Goal: Task Accomplishment & Management: Use online tool/utility

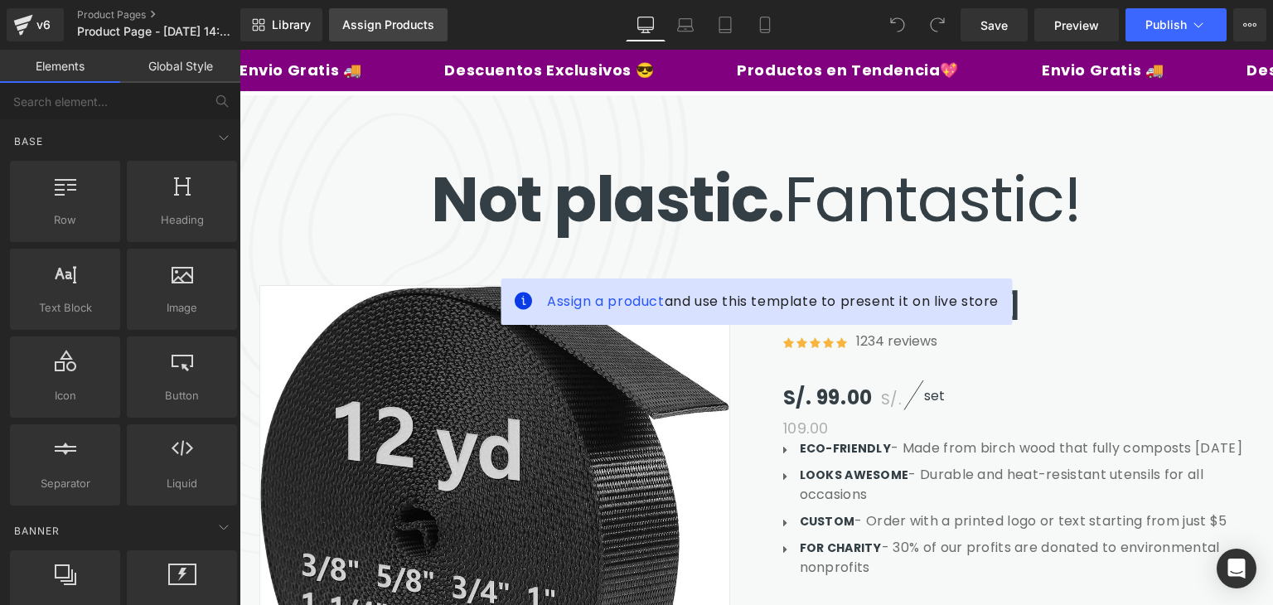
click at [371, 25] on div "Assign Products" at bounding box center [388, 24] width 92 height 13
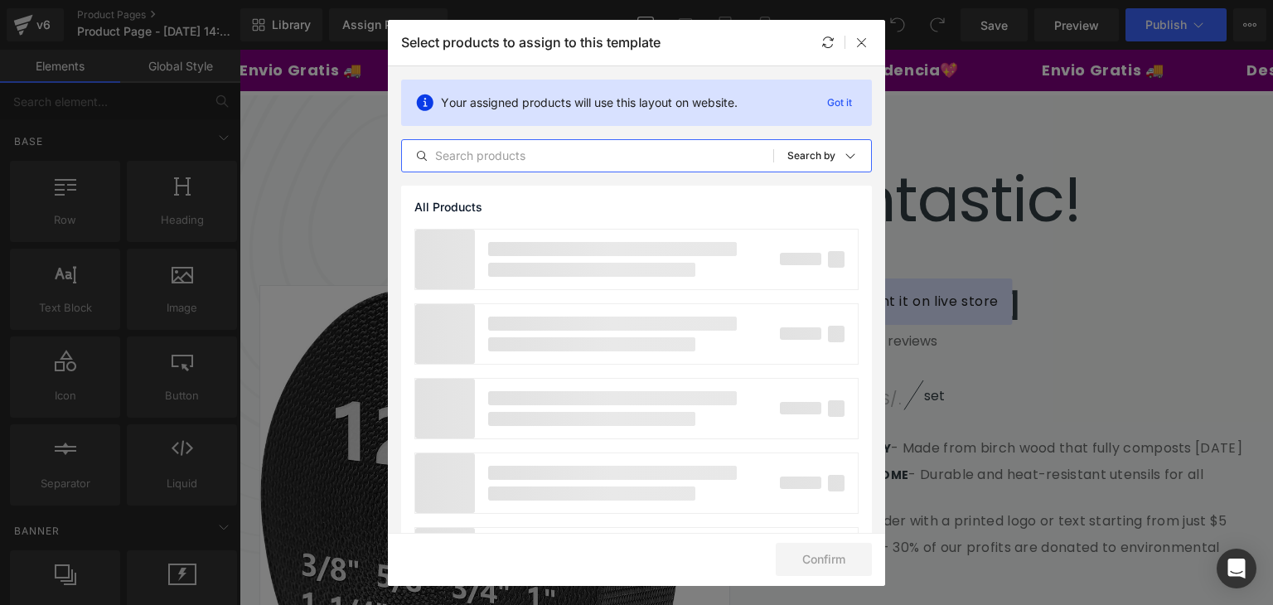
click at [477, 146] on input "text" at bounding box center [587, 156] width 371 height 20
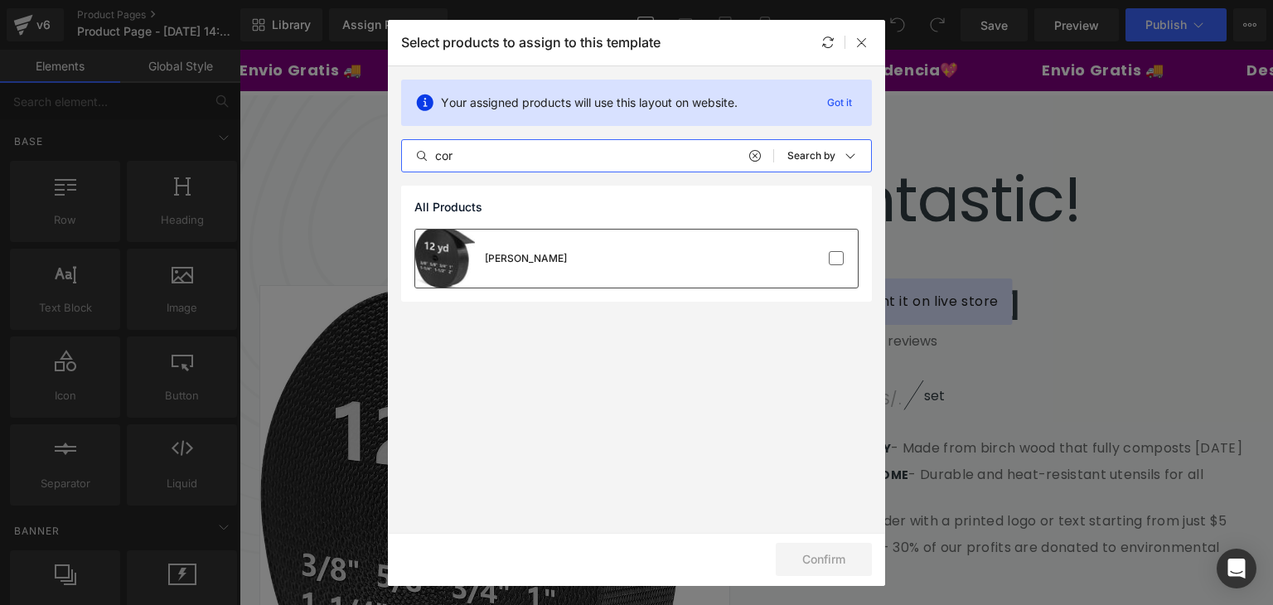
type input "cor"
click at [519, 240] on div "[PERSON_NAME]" at bounding box center [491, 259] width 152 height 58
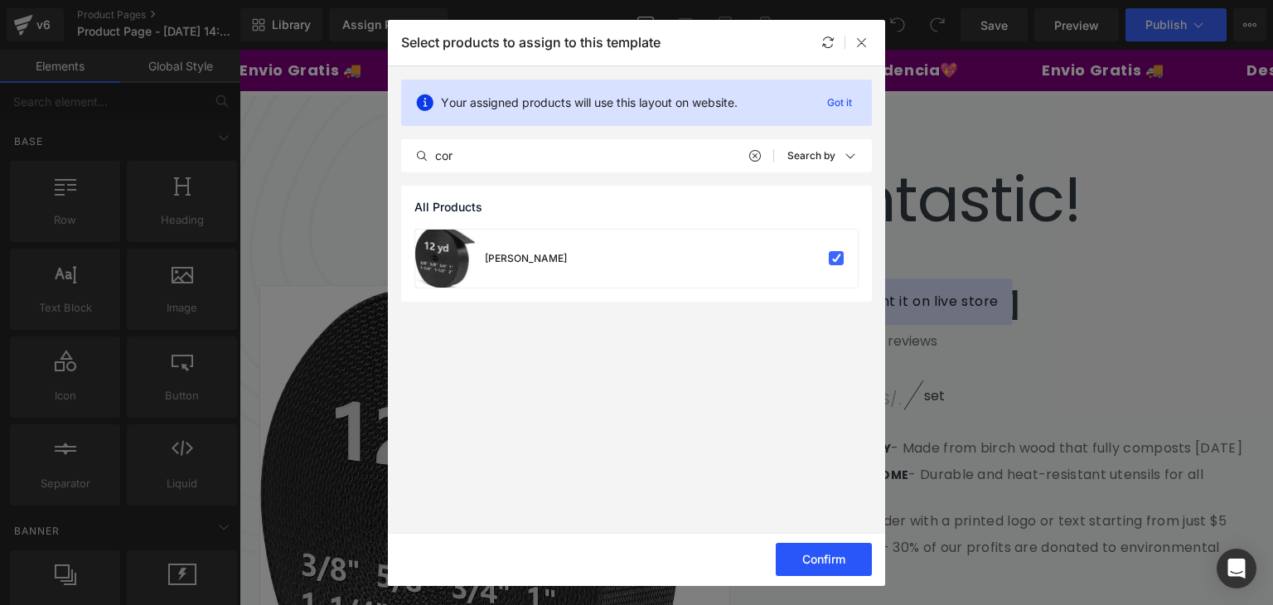
click at [845, 555] on button "Confirm" at bounding box center [824, 559] width 96 height 33
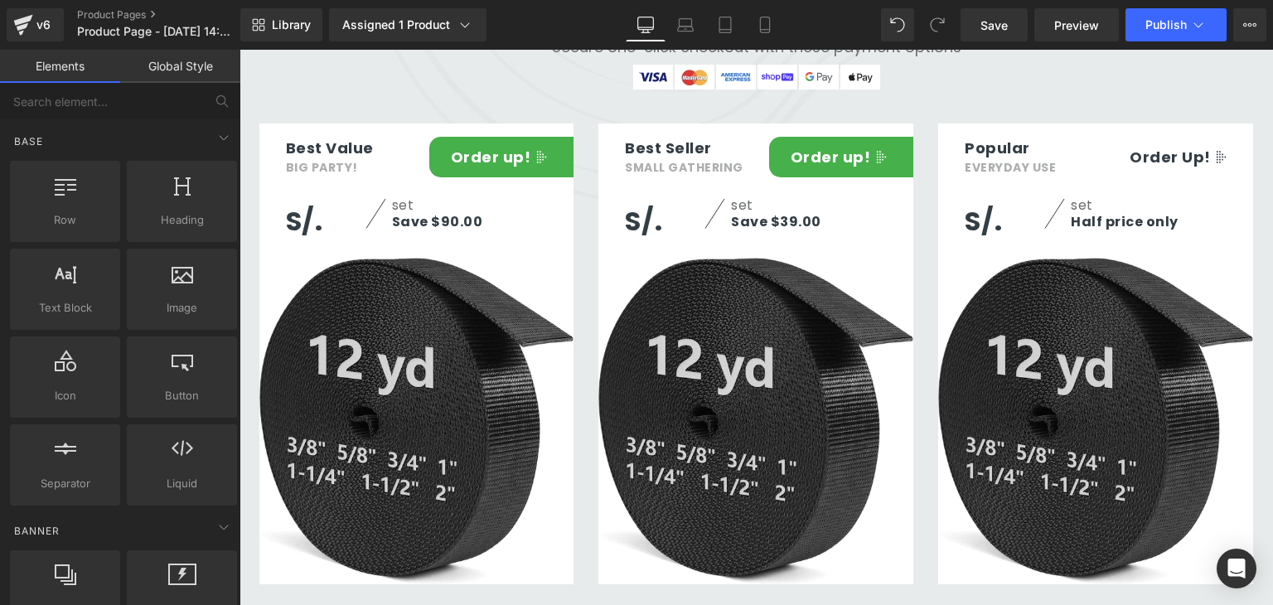
scroll to position [2902, 0]
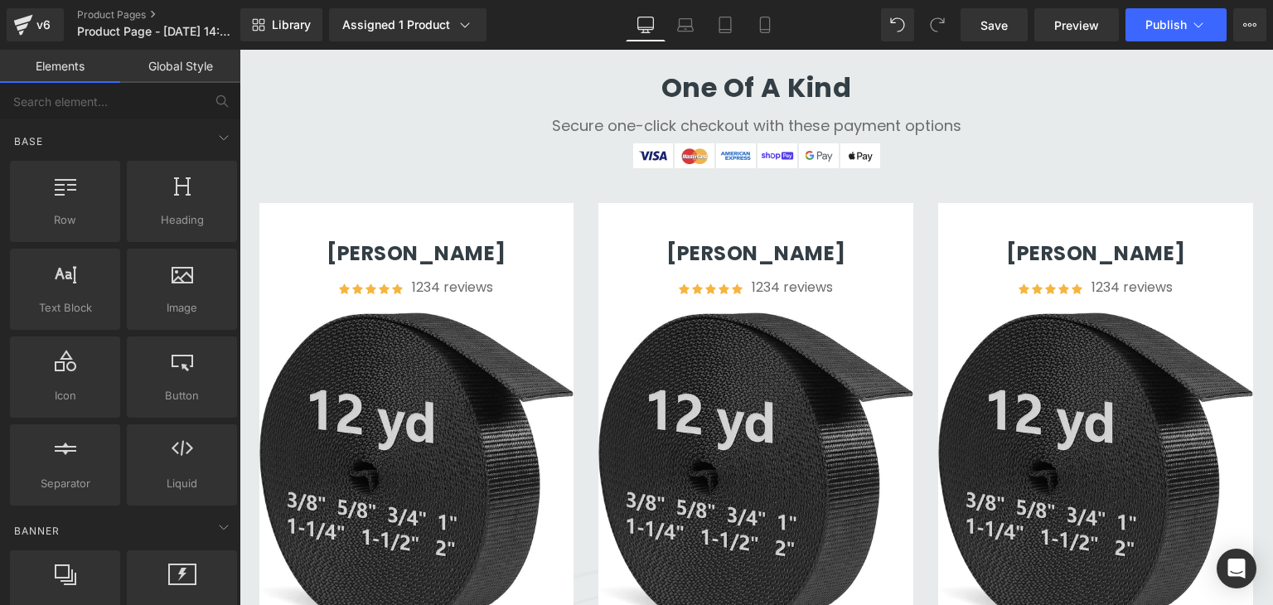
scroll to position [3896, 0]
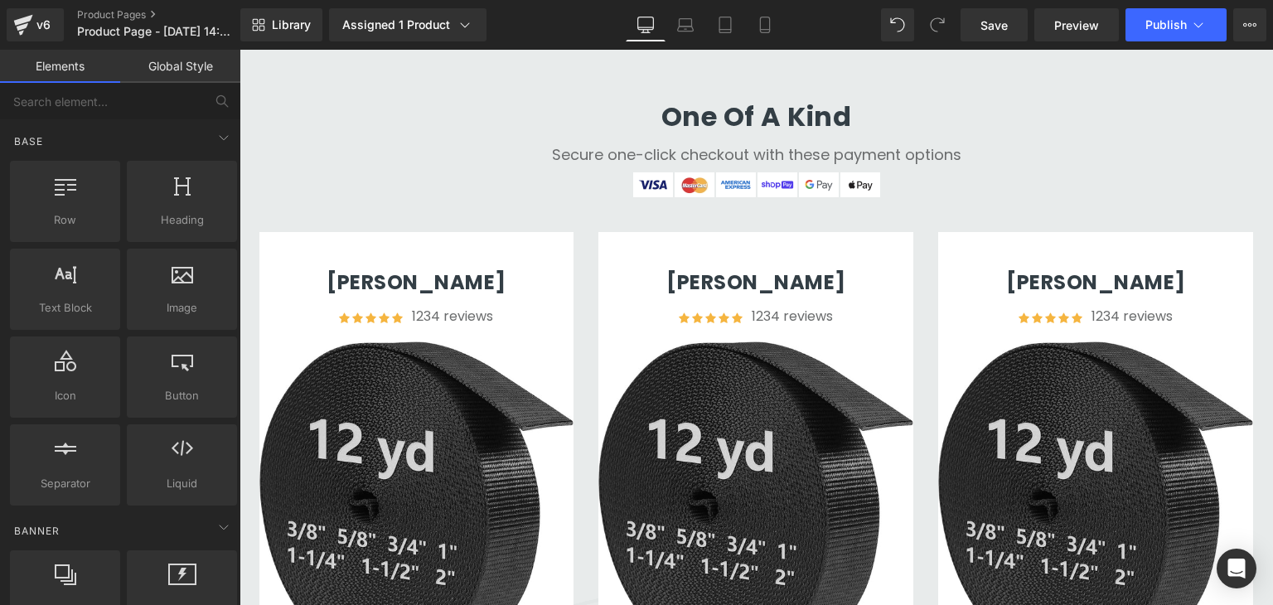
click at [590, 255] on div "[PERSON_NAME] (P) Title Icon Icon Icon Icon Icon Icon List Hoz 1234 reviews Tex…" at bounding box center [756, 523] width 332 height 582
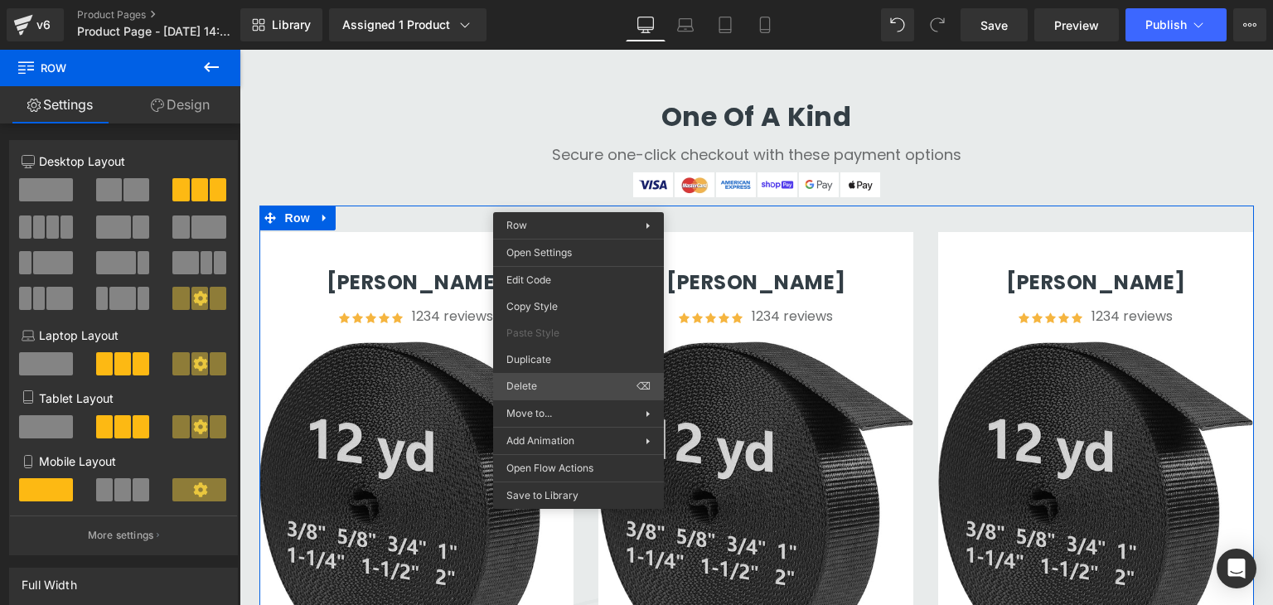
drag, startPoint x: 787, startPoint y: 432, endPoint x: 620, endPoint y: 346, distance: 187.6
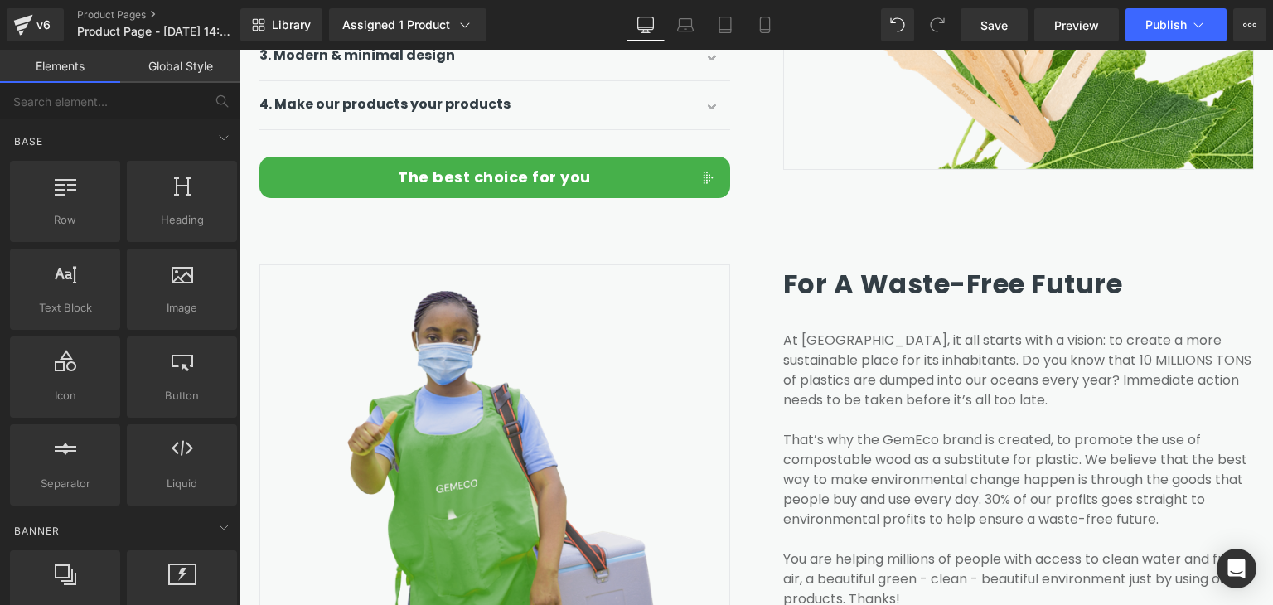
scroll to position [1824, 0]
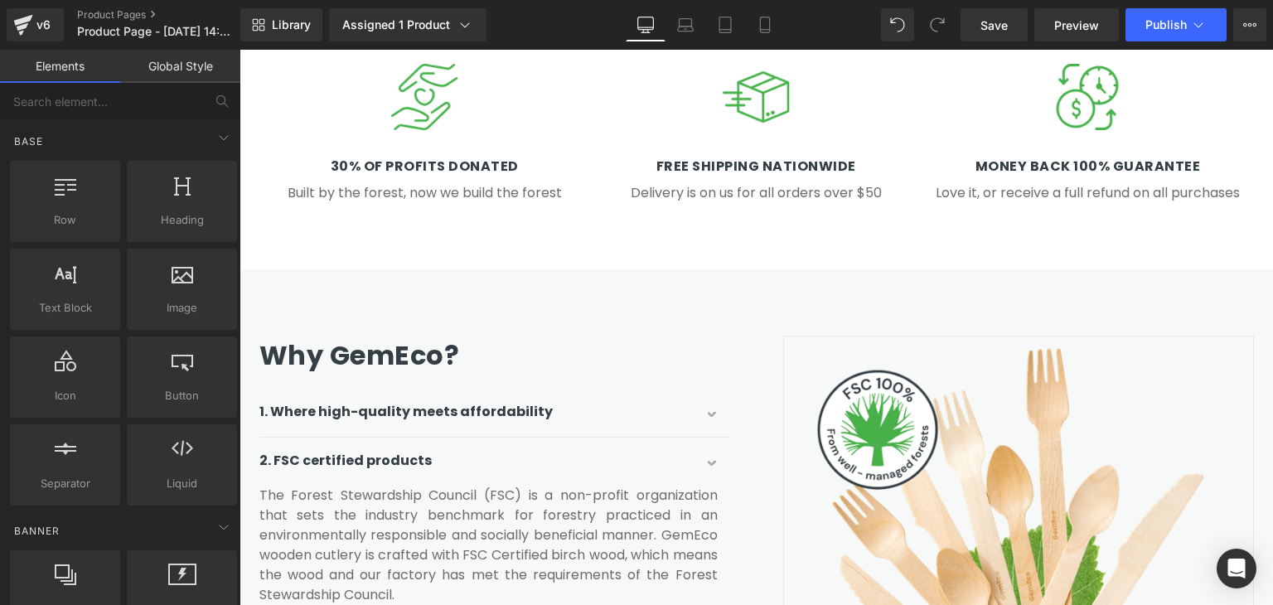
click at [369, 3] on div "Library Assigned 1 Product Product Preview [PERSON_NAME] Manage assigned produc…" at bounding box center [756, 25] width 1033 height 50
click at [376, 24] on div "Assigned 1 Product" at bounding box center [407, 25] width 131 height 17
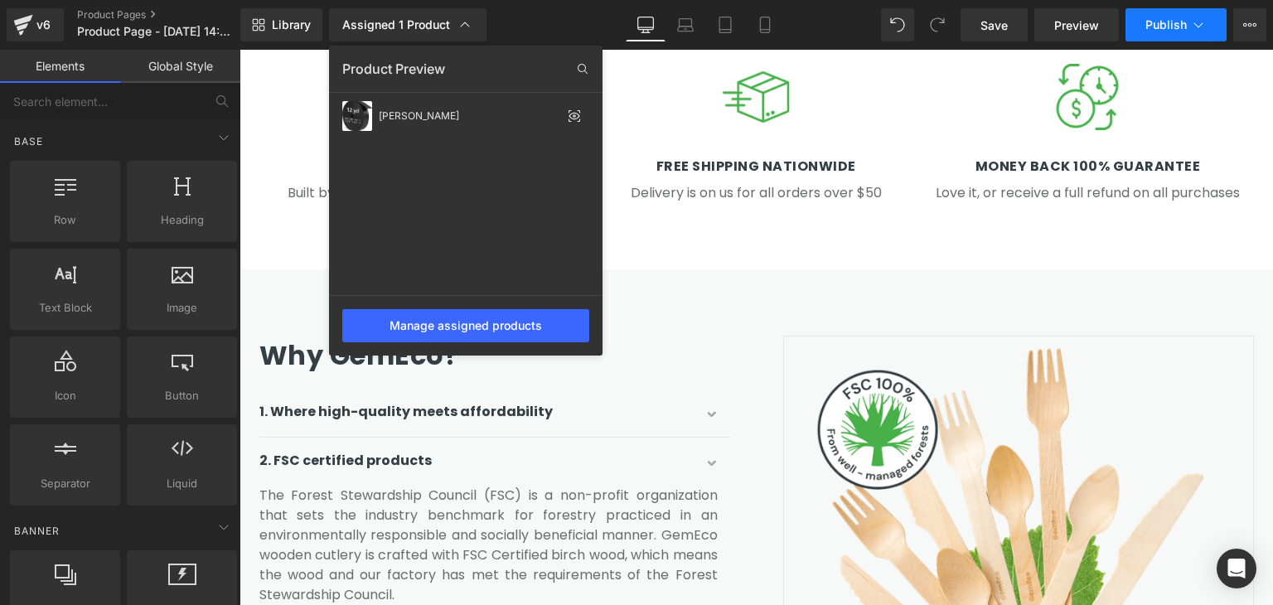
click at [1177, 26] on span "Publish" at bounding box center [1166, 24] width 41 height 13
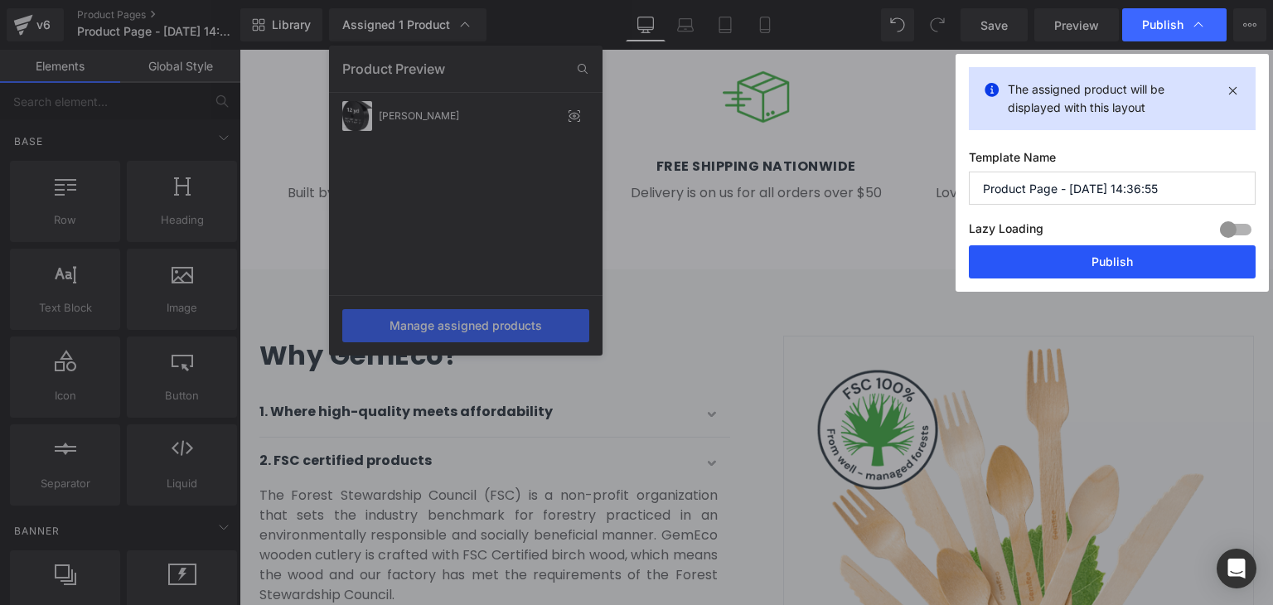
click at [1077, 263] on button "Publish" at bounding box center [1112, 261] width 287 height 33
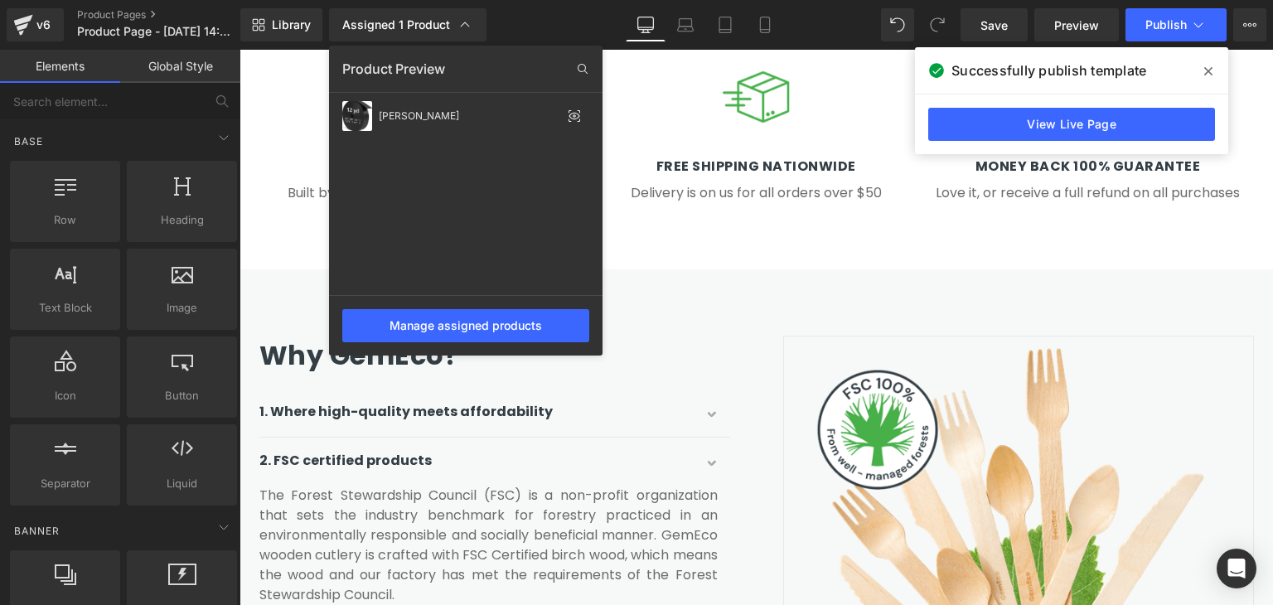
click at [720, 188] on div at bounding box center [757, 327] width 1034 height 555
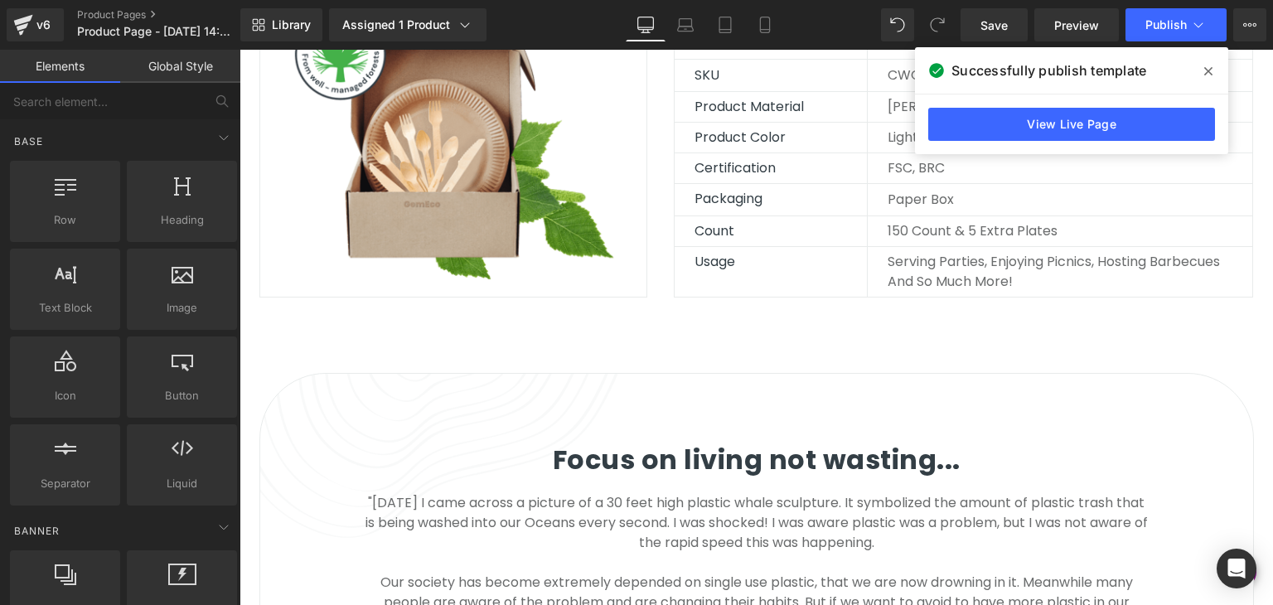
scroll to position [912, 0]
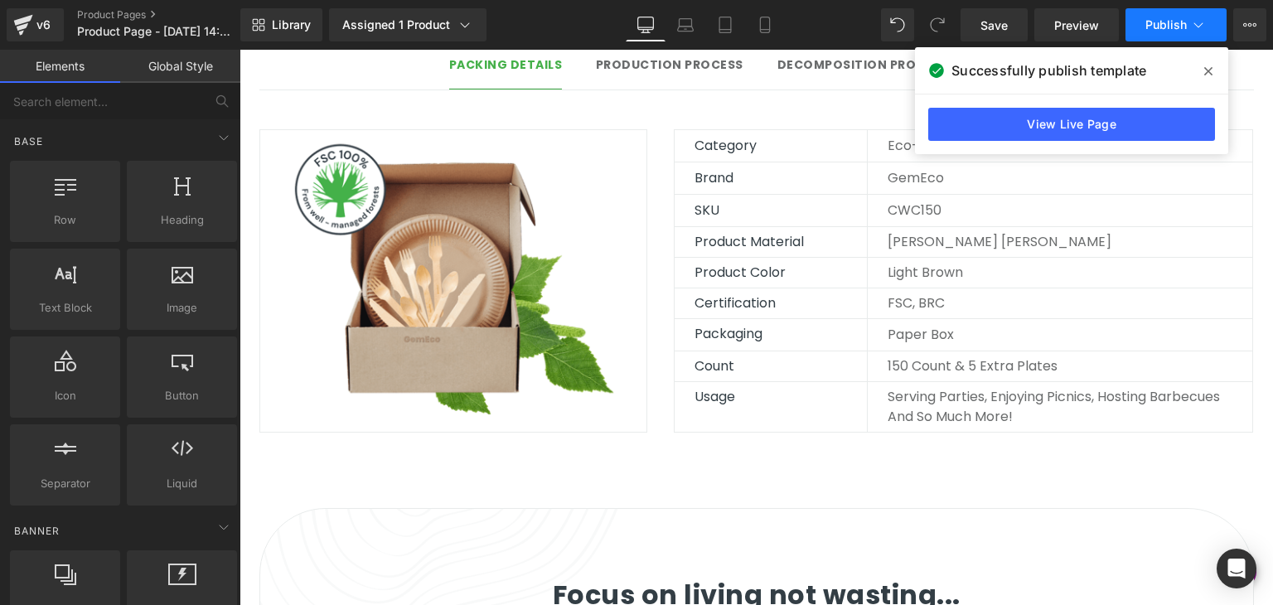
click at [1150, 34] on button "Publish" at bounding box center [1176, 24] width 101 height 33
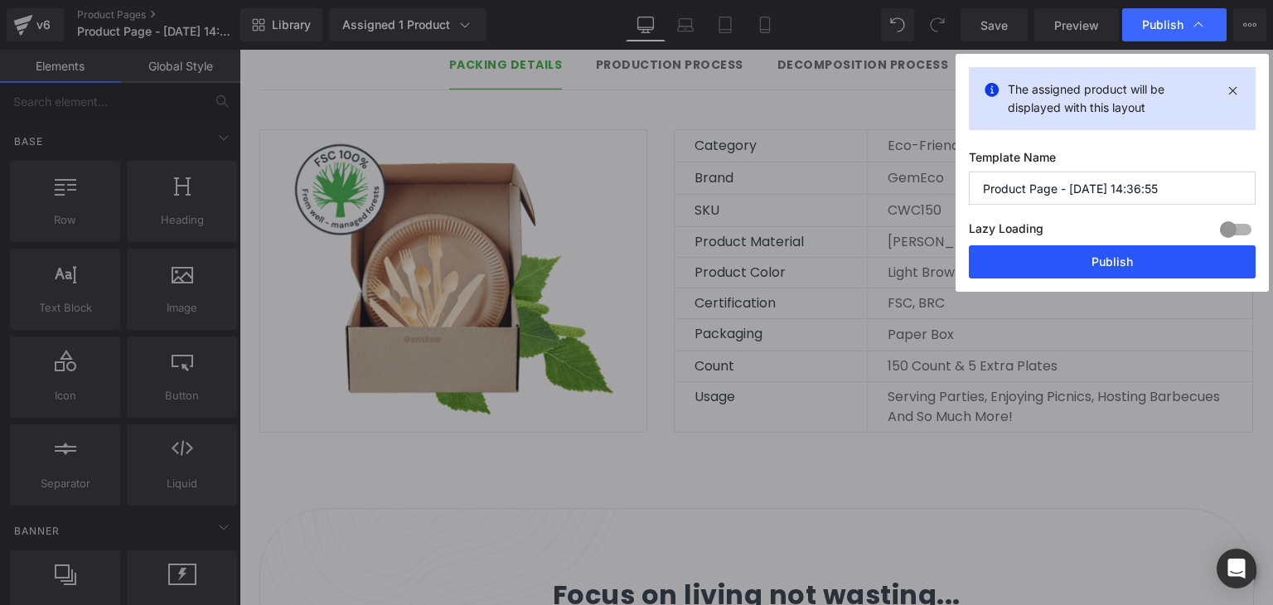
click at [1084, 262] on button "Publish" at bounding box center [1112, 261] width 287 height 33
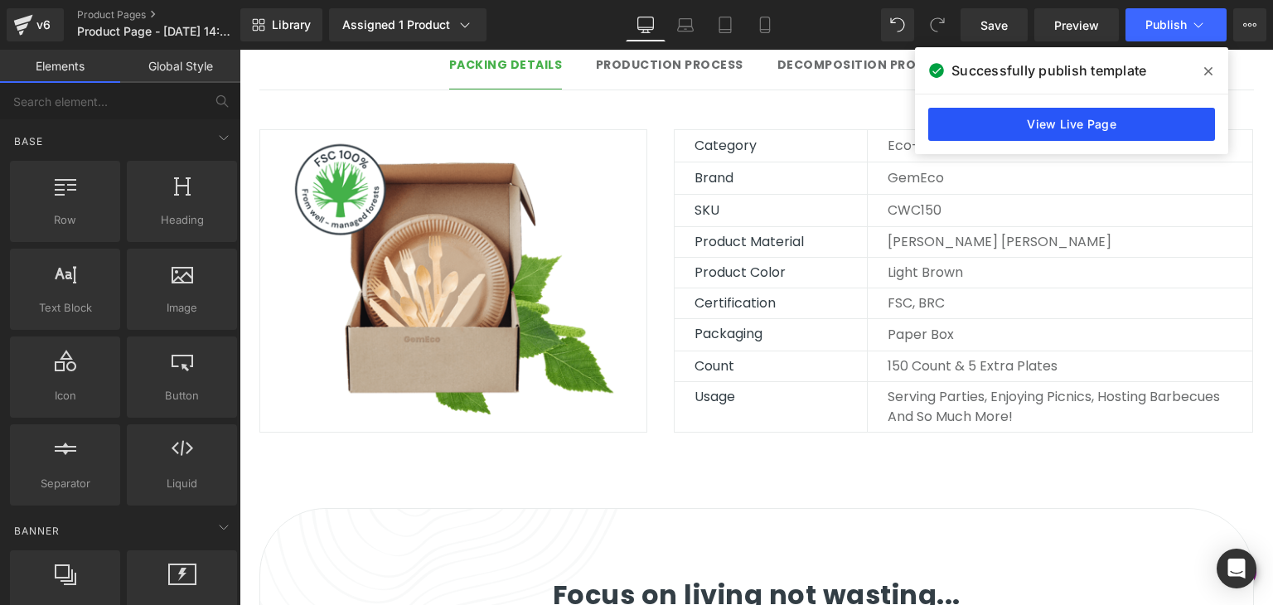
click at [976, 113] on link "View Live Page" at bounding box center [1072, 124] width 287 height 33
